Goal: Information Seeking & Learning: Learn about a topic

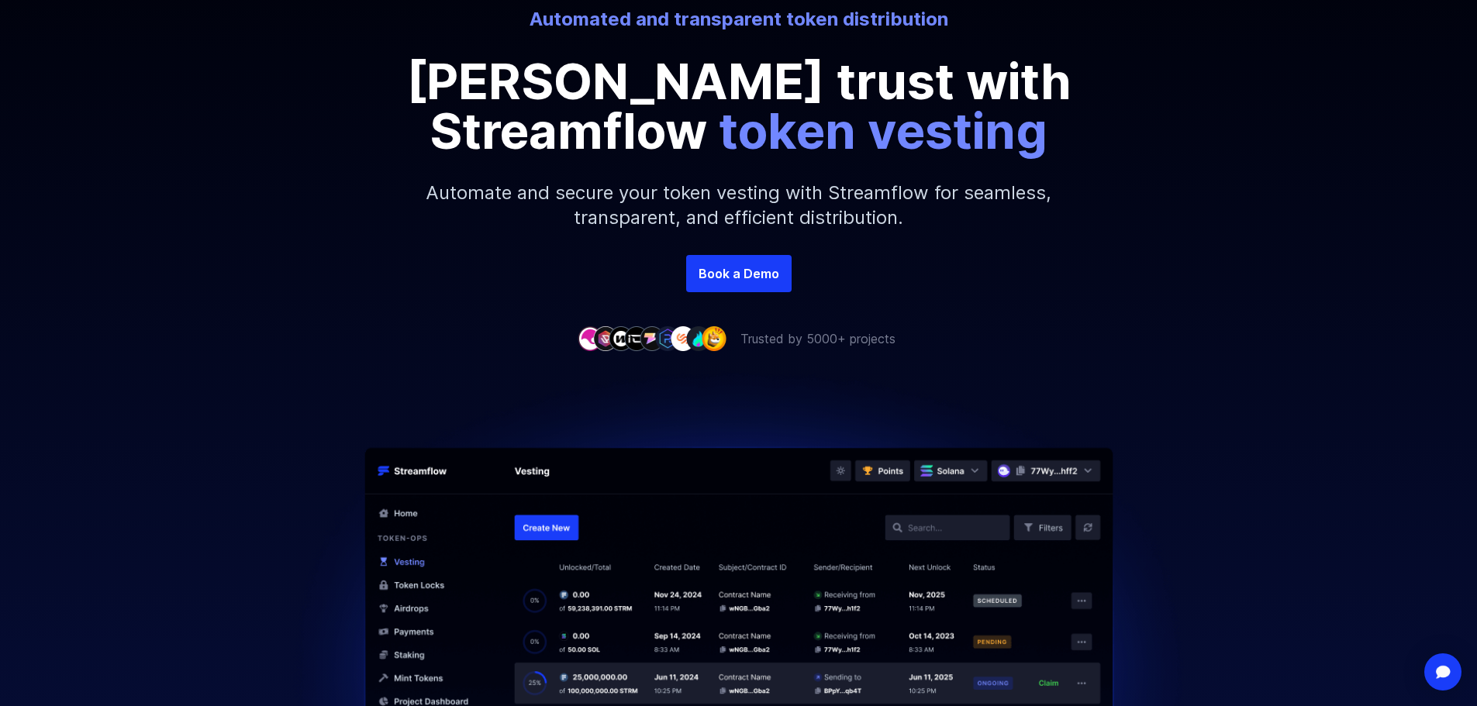
scroll to position [233, 0]
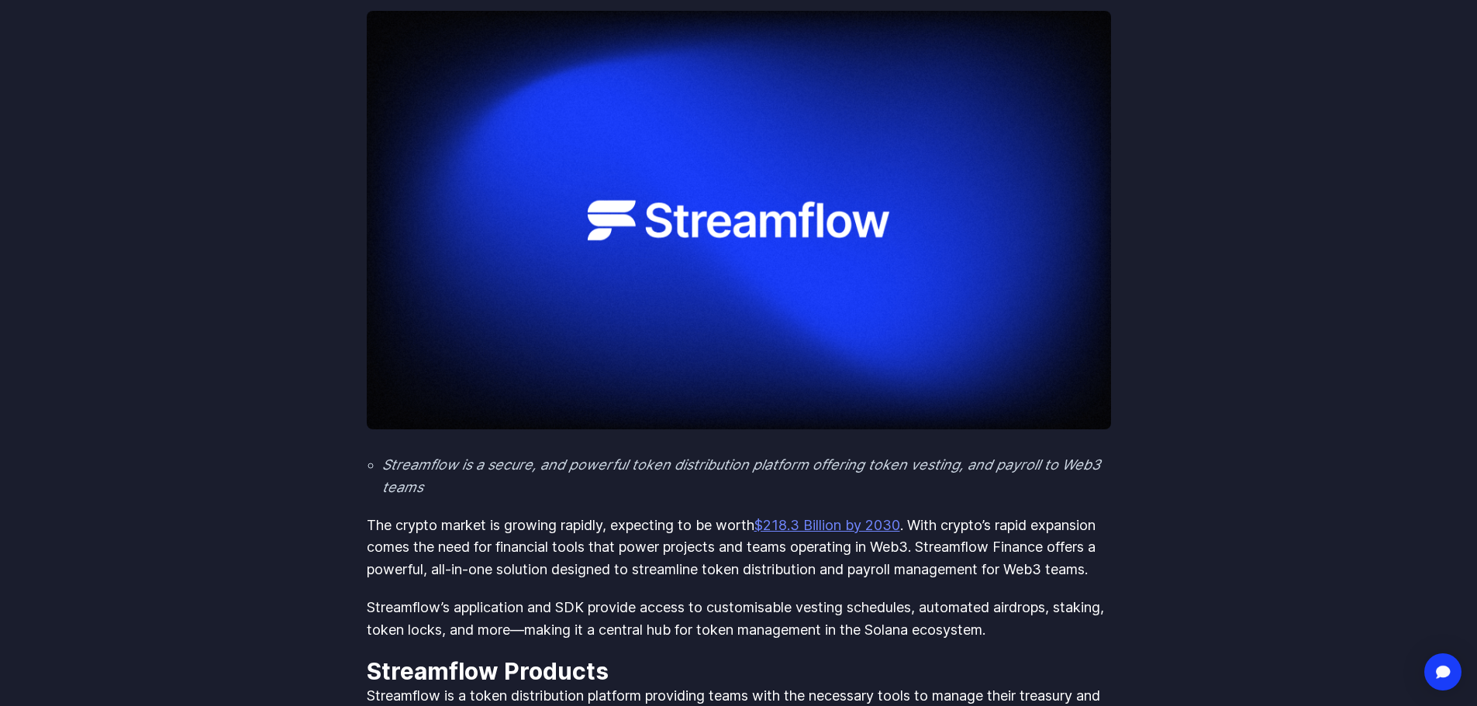
scroll to position [145, 0]
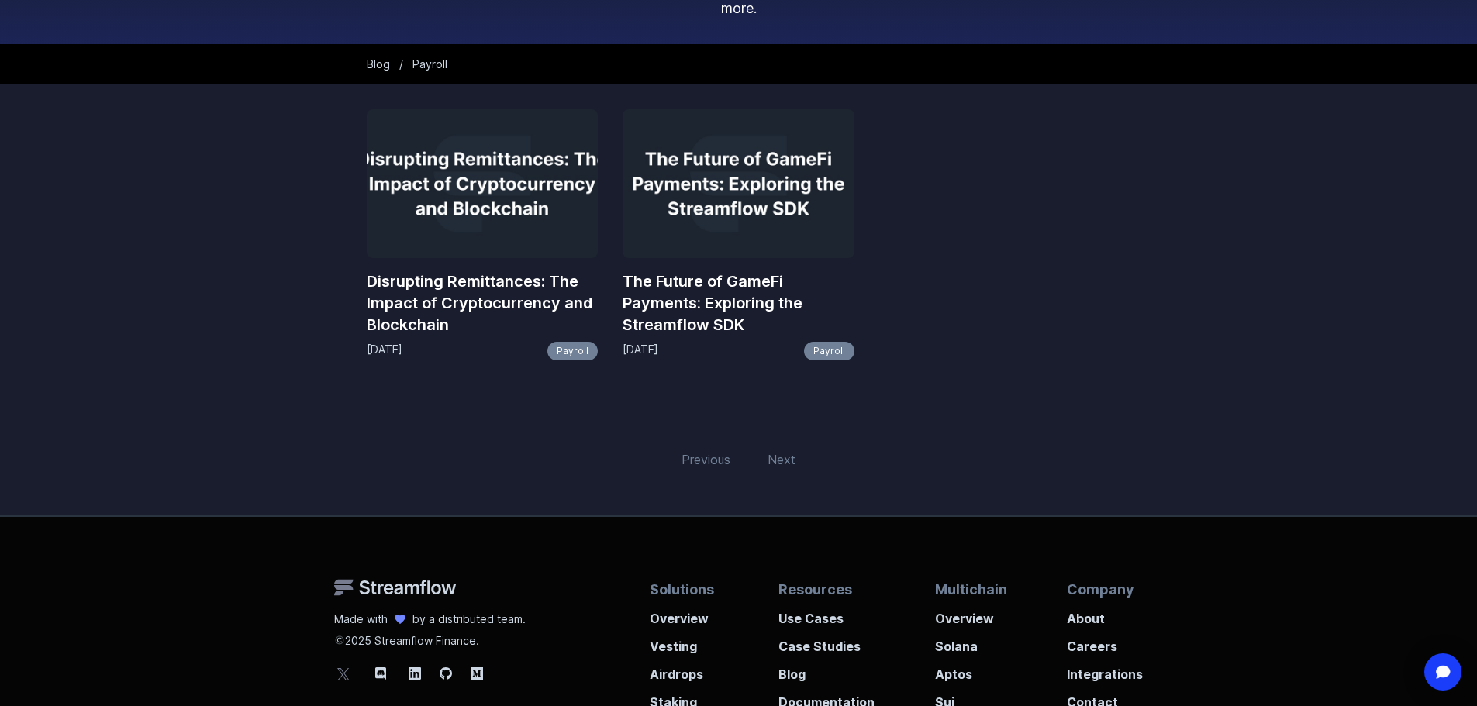
scroll to position [233, 0]
